Goal: Book appointment/travel/reservation

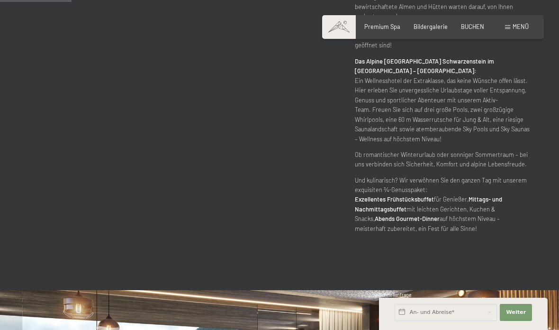
scroll to position [493, 0]
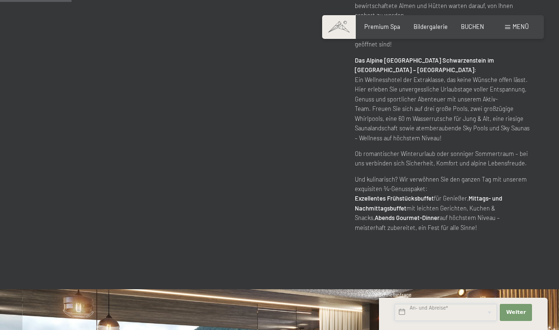
click at [479, 321] on input "text" at bounding box center [445, 312] width 102 height 17
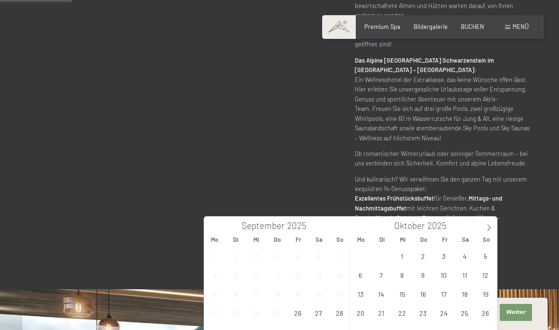
scroll to position [531, 0]
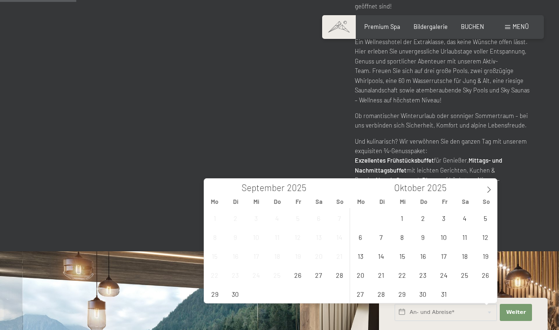
click at [490, 191] on icon at bounding box center [488, 189] width 7 height 7
click at [492, 184] on span at bounding box center [489, 187] width 16 height 16
click at [446, 217] on span "5" at bounding box center [443, 217] width 18 height 18
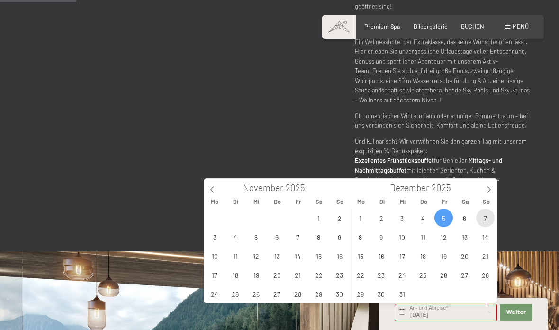
click at [488, 217] on span "7" at bounding box center [485, 217] width 18 height 18
type input "[DATE] - [DATE]"
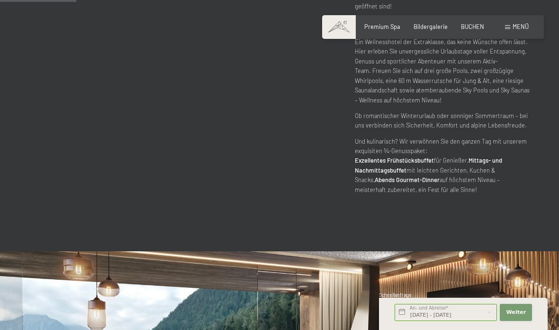
click at [520, 312] on span "Weiter" at bounding box center [516, 312] width 20 height 8
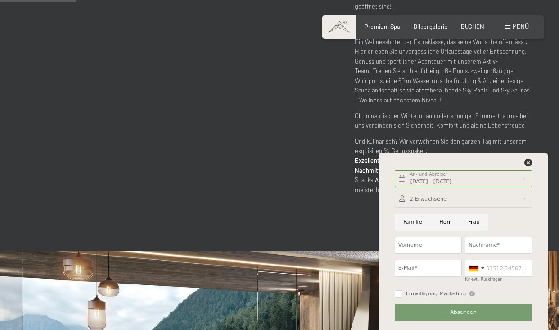
click at [478, 219] on input "Frau" at bounding box center [473, 222] width 29 height 17
radio input "true"
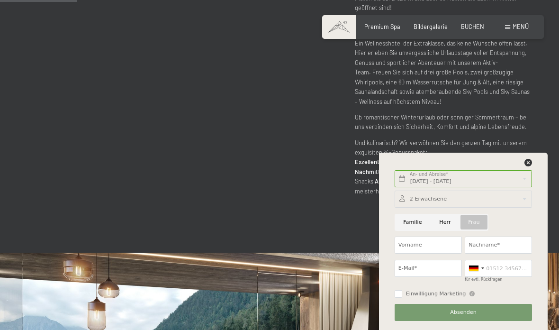
click at [469, 29] on span "BUCHEN" at bounding box center [472, 27] width 23 height 8
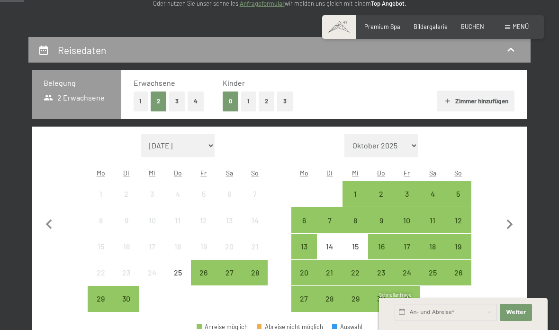
scroll to position [146, 0]
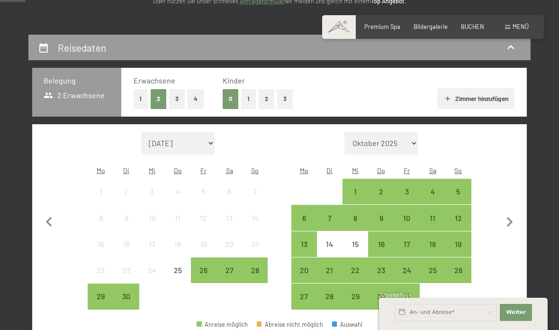
click at [516, 219] on icon "button" at bounding box center [510, 222] width 20 height 20
select select "[DATE]"
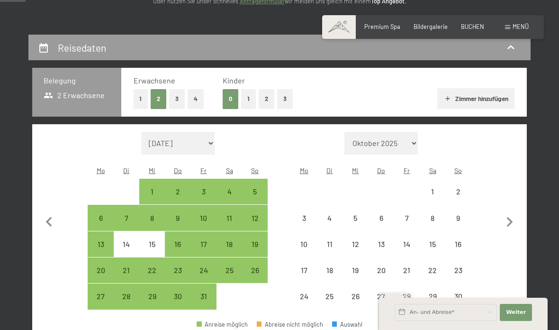
scroll to position [184, 0]
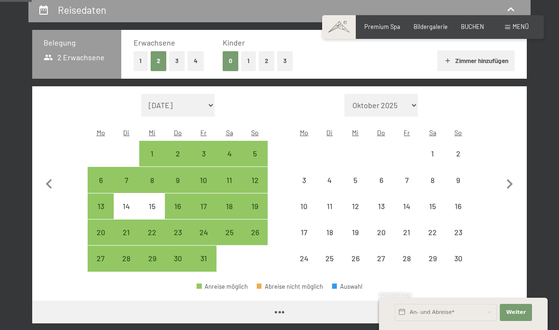
click at [513, 186] on icon "button" at bounding box center [510, 184] width 20 height 20
select select "2025-11-01"
select select "2025-12-01"
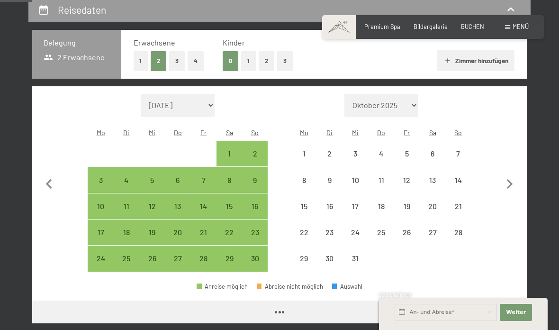
select select "2025-11-01"
select select "2025-12-01"
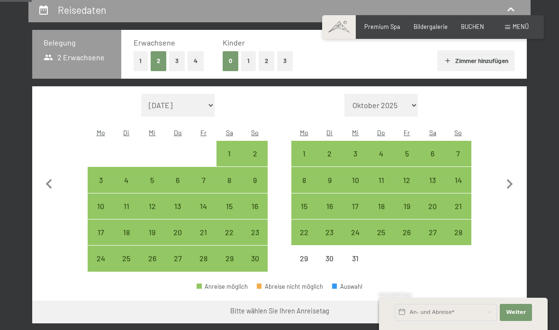
click at [413, 150] on div "5" at bounding box center [407, 162] width 24 height 24
select select "2025-11-01"
select select "2025-12-01"
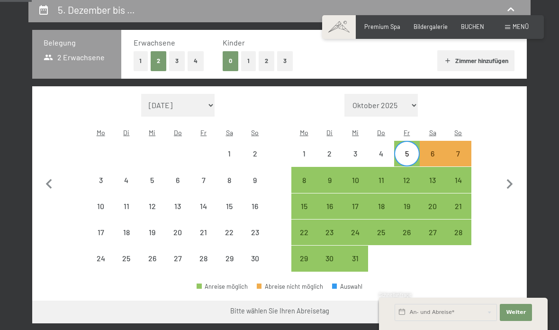
click at [464, 150] on div "7" at bounding box center [458, 162] width 24 height 24
select select "2025-11-01"
select select "2025-12-01"
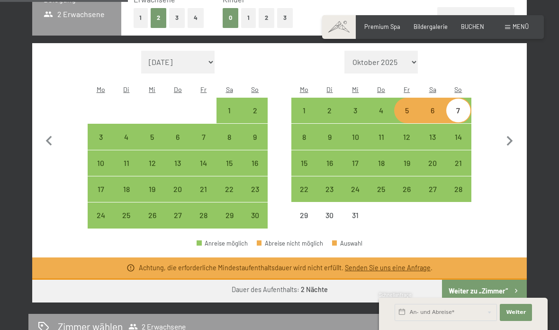
scroll to position [228, 0]
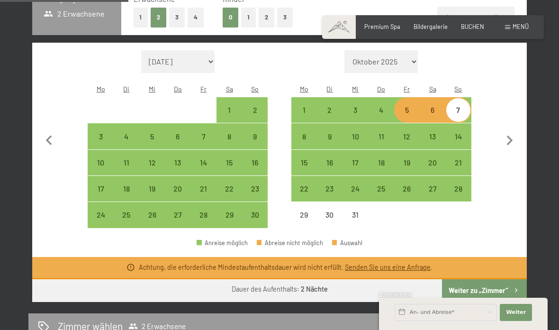
click at [383, 106] on div "4" at bounding box center [381, 118] width 24 height 24
select select "2025-11-01"
select select "2025-12-01"
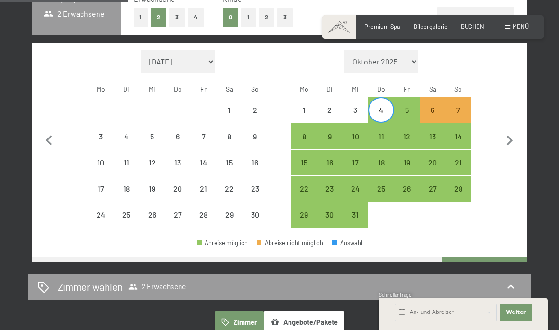
click at [456, 106] on div "7" at bounding box center [458, 118] width 24 height 24
select select "2025-11-01"
select select "2025-12-01"
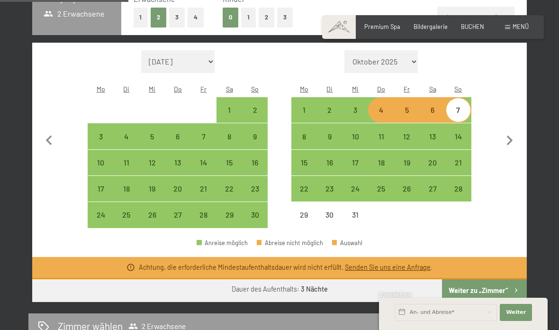
click at [356, 106] on div "3" at bounding box center [355, 118] width 24 height 24
select select "2025-11-01"
select select "2025-12-01"
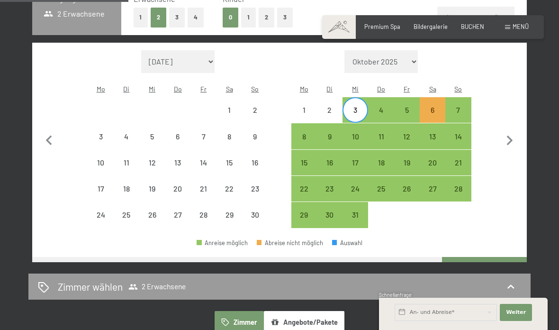
click at [464, 107] on div "7" at bounding box center [458, 118] width 24 height 24
select select "2025-11-01"
select select "2025-12-01"
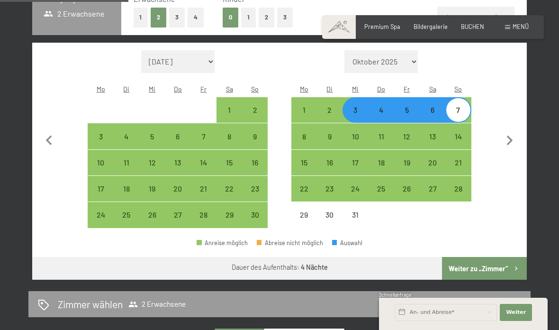
click at [503, 260] on button "Weiter zu „Zimmer“" at bounding box center [484, 268] width 85 height 23
select select "2025-11-01"
select select "2025-12-01"
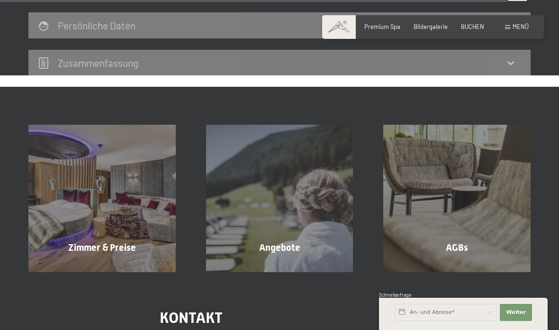
scroll to position [2533, 0]
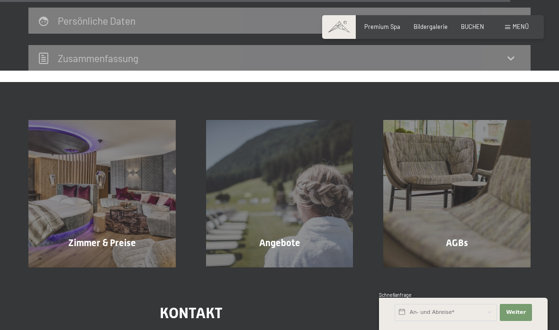
click at [72, 130] on div "Zimmer & Preise Mehr erfahren" at bounding box center [102, 193] width 178 height 147
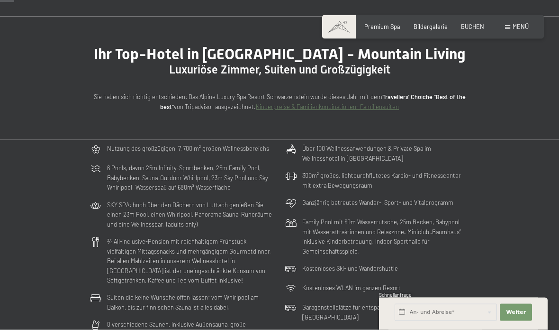
scroll to position [60, 0]
click at [472, 29] on div "BUCHEN" at bounding box center [472, 27] width 23 height 9
click at [468, 23] on span "BUCHEN" at bounding box center [472, 27] width 23 height 8
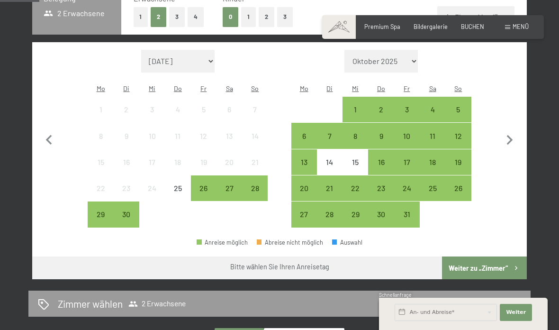
scroll to position [228, 0]
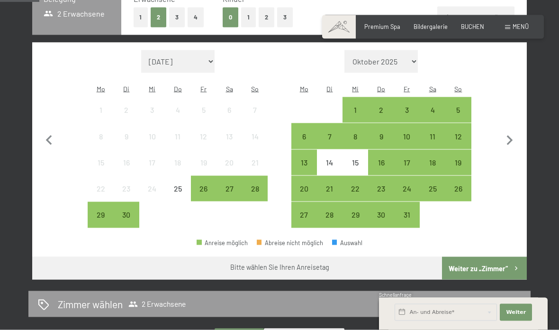
click at [512, 135] on icon "button" at bounding box center [510, 141] width 20 height 20
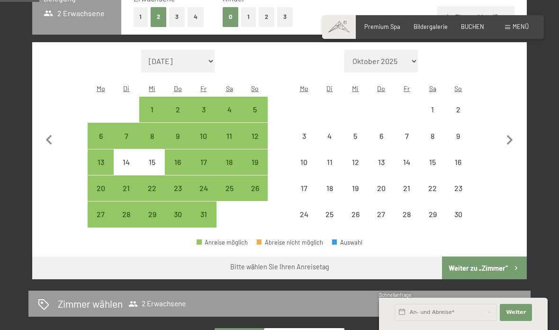
select select "2025-10-01"
select select "2025-11-01"
select select "2025-10-01"
select select "2025-11-01"
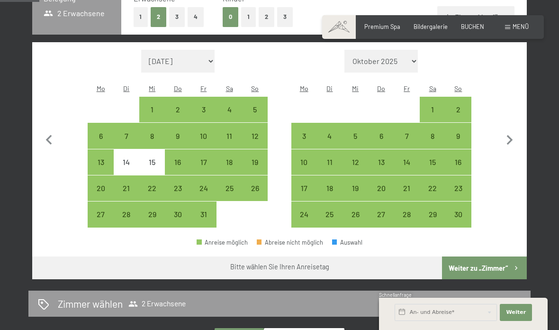
click at [502, 136] on icon "button" at bounding box center [510, 140] width 20 height 20
select select "2025-11-01"
select select "2025-12-01"
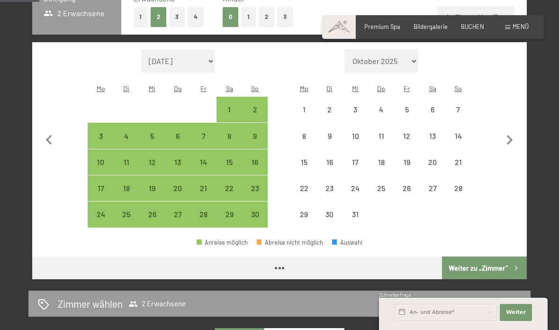
select select "2025-11-01"
select select "2025-12-01"
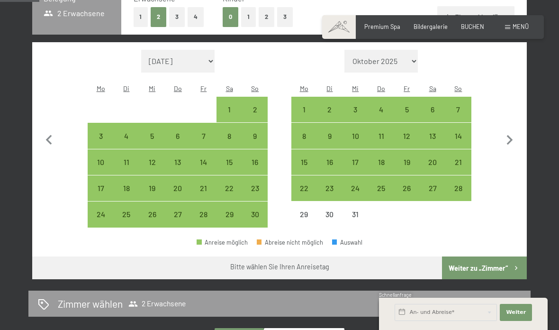
click at [381, 106] on div "4" at bounding box center [381, 118] width 24 height 24
select select "2025-11-01"
select select "2025-12-01"
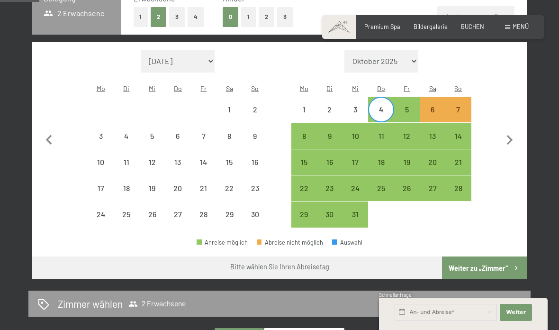
click at [407, 106] on div "5" at bounding box center [407, 118] width 24 height 24
select select "2025-11-01"
select select "2025-12-01"
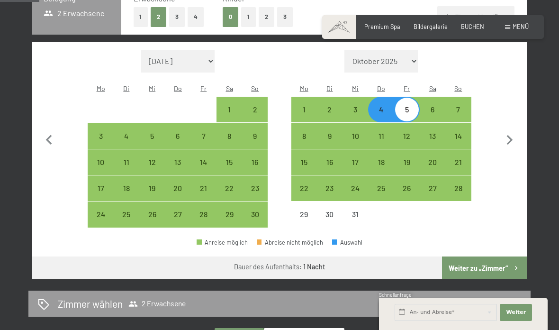
click at [503, 256] on button "Weiter zu „Zimmer“" at bounding box center [484, 267] width 85 height 23
select select "2025-11-01"
select select "2025-12-01"
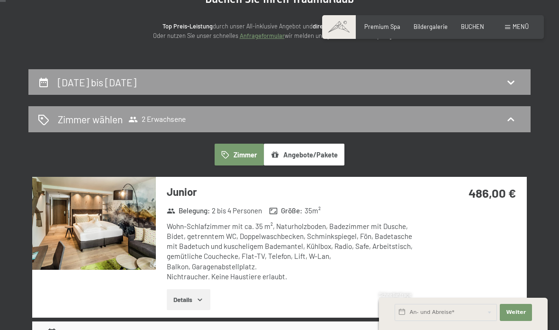
scroll to position [0, 0]
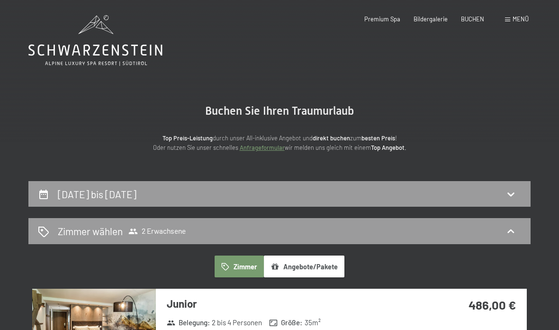
click at [516, 188] on icon at bounding box center [510, 193] width 11 height 11
select select "2025-11-01"
select select "2025-12-01"
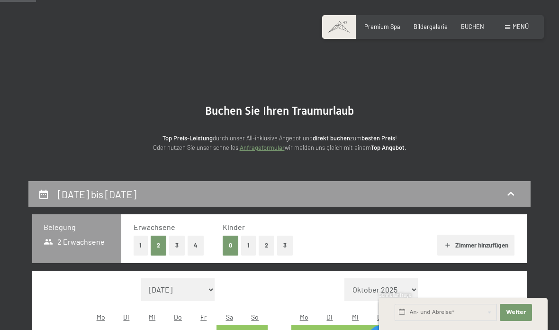
scroll to position [180, 0]
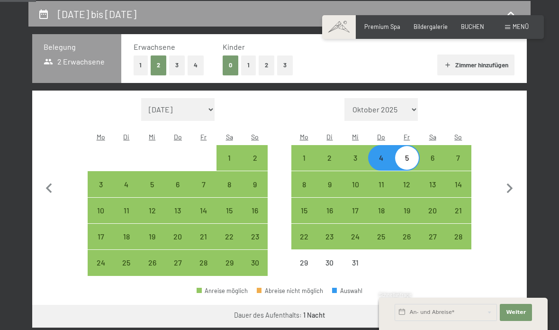
click at [407, 154] on div "5" at bounding box center [407, 166] width 24 height 24
select select "2025-11-01"
select select "2025-12-01"
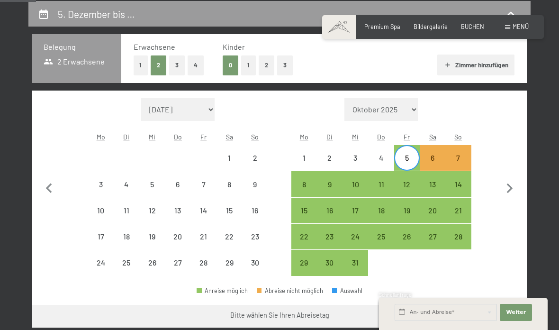
click at [433, 154] on div "6" at bounding box center [433, 166] width 24 height 24
select select "2025-11-01"
select select "2025-12-01"
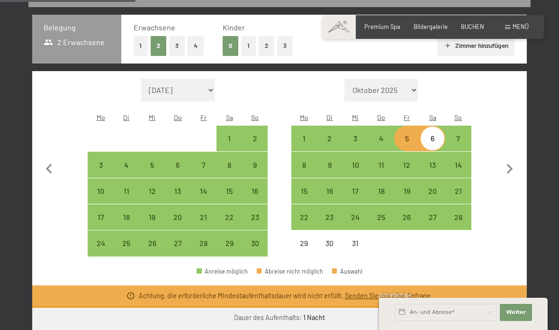
scroll to position [200, 0]
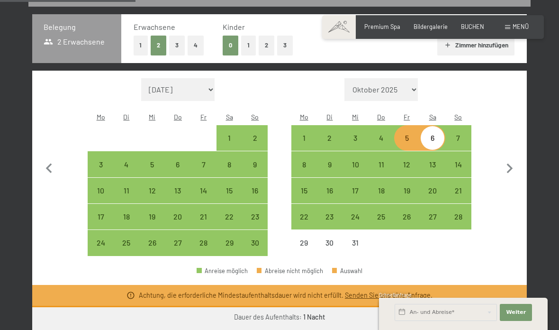
click at [371, 134] on div "4" at bounding box center [381, 146] width 24 height 24
select select "2025-11-01"
select select "2025-12-01"
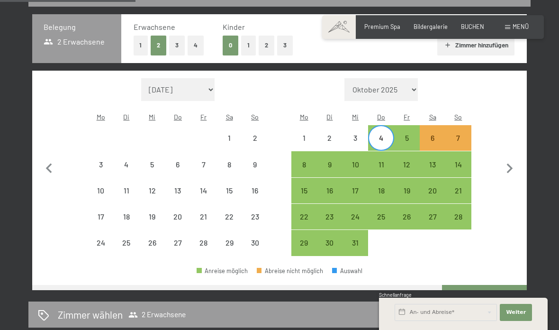
click at [403, 134] on div "5" at bounding box center [407, 146] width 24 height 24
select select "2025-11-01"
select select "2025-12-01"
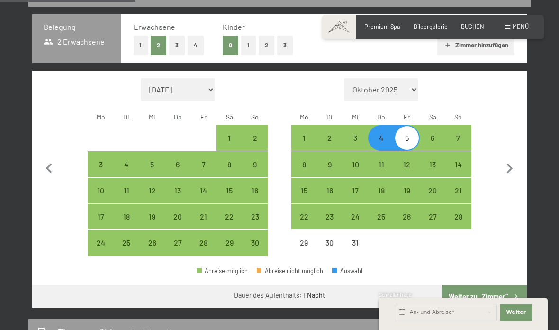
click at [500, 294] on button "Weiter zu „Zimmer“" at bounding box center [484, 296] width 85 height 23
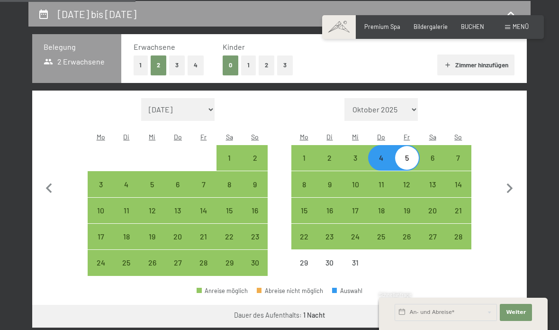
select select "2025-11-01"
select select "2025-12-01"
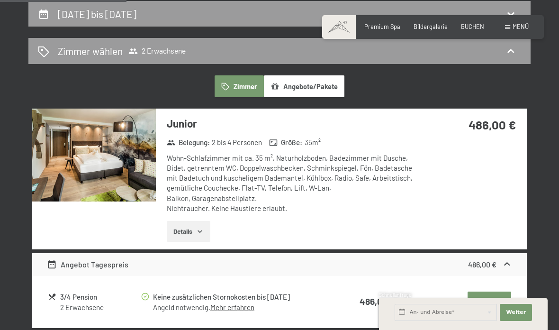
click at [65, 195] on img at bounding box center [94, 154] width 124 height 93
click at [102, 167] on img at bounding box center [94, 154] width 124 height 93
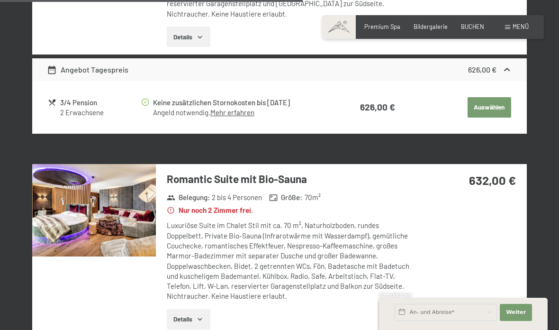
scroll to position [1503, 0]
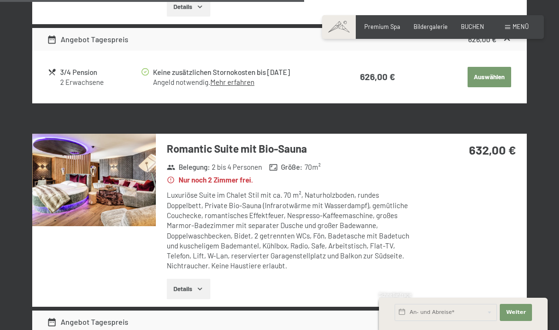
click at [81, 211] on img at bounding box center [94, 180] width 124 height 93
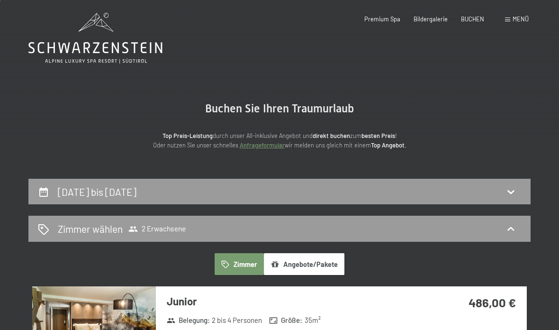
scroll to position [0, 0]
